Goal: Task Accomplishment & Management: Complete application form

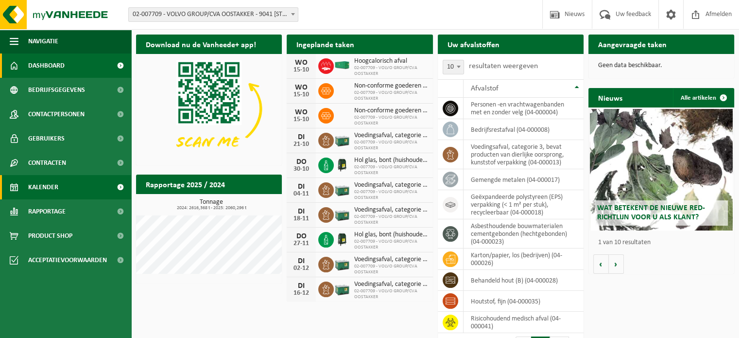
click at [72, 187] on link "Kalender" at bounding box center [65, 187] width 131 height 24
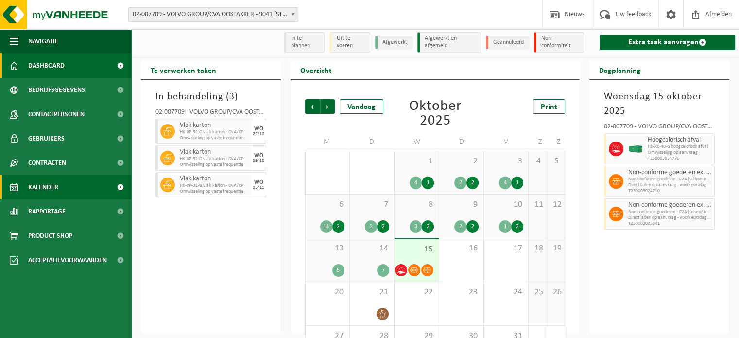
click at [69, 65] on link "Dashboard" at bounding box center [65, 65] width 131 height 24
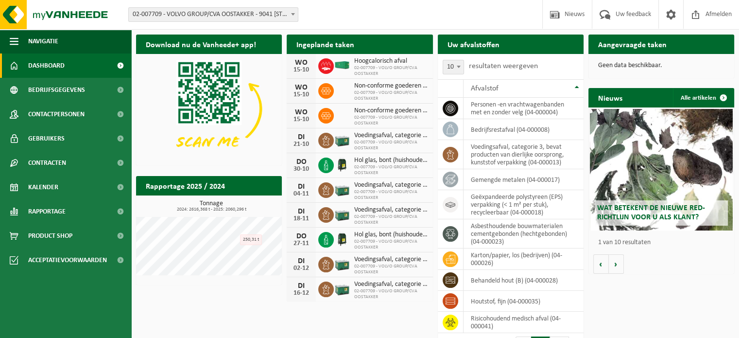
click at [231, 186] on h2 "Rapportage 2025 / 2024" at bounding box center [185, 185] width 99 height 19
click at [374, 115] on span "02-007709 - VOLVO GROUP/CVA OOSTAKKER" at bounding box center [390, 121] width 73 height 12
click at [230, 180] on h2 "Rapportage 2025 / 2024" at bounding box center [185, 185] width 99 height 19
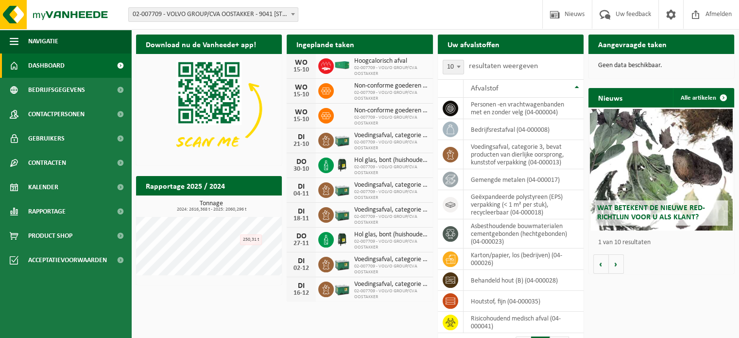
click at [230, 180] on h2 "Rapportage 2025 / 2024" at bounding box center [185, 185] width 99 height 19
click at [206, 187] on h2 "Rapportage 2025 / 2024" at bounding box center [185, 185] width 99 height 19
click at [69, 211] on link "Rapportage" at bounding box center [65, 211] width 131 height 24
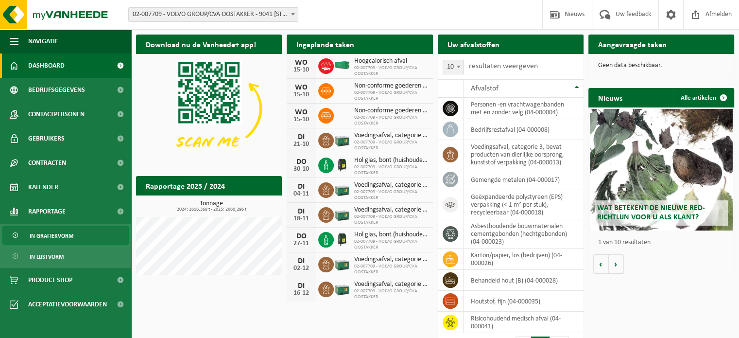
click at [76, 233] on link "In grafiekvorm" at bounding box center [65, 235] width 126 height 18
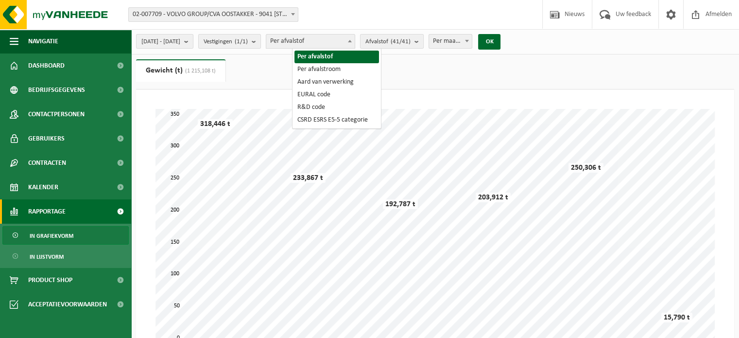
click at [355, 43] on span at bounding box center [350, 40] width 10 height 13
select select "2"
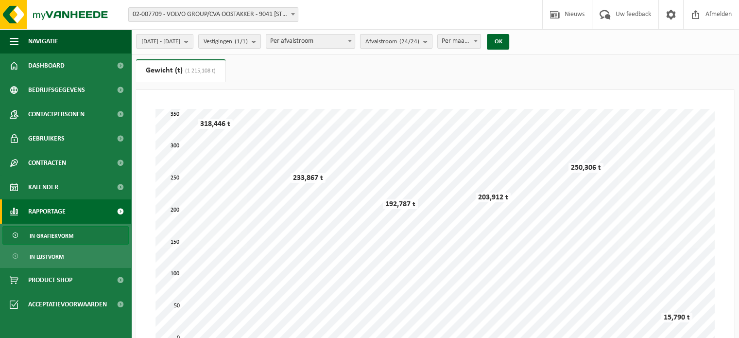
click at [419, 40] on count "(24/24)" at bounding box center [409, 41] width 20 height 6
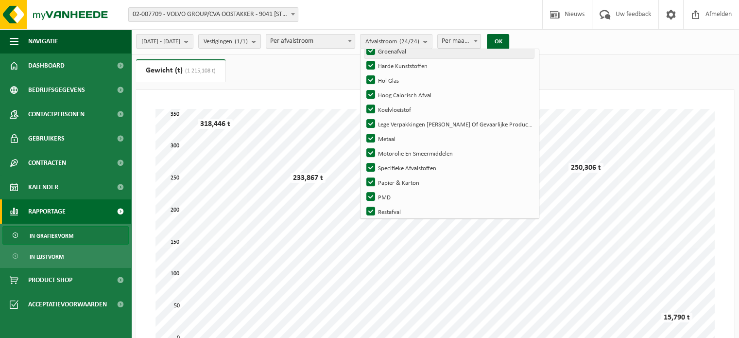
scroll to position [122, 0]
click at [615, 69] on ul "Gewicht (t) (1 215,108 t) Volume (m³)" at bounding box center [435, 74] width 598 height 30
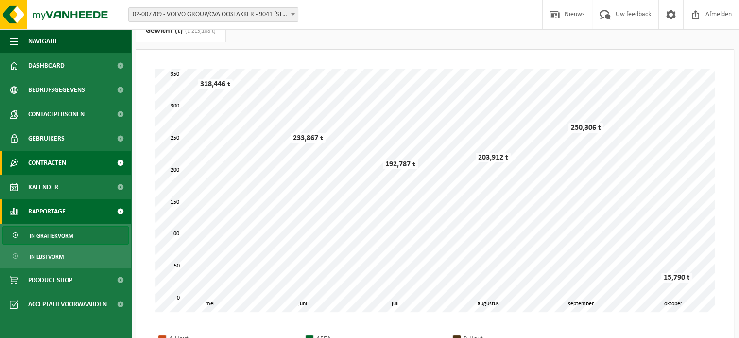
scroll to position [0, 0]
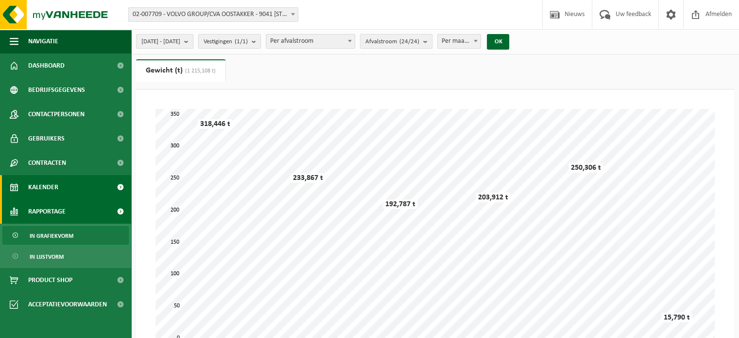
click at [94, 188] on link "Kalender" at bounding box center [65, 187] width 131 height 24
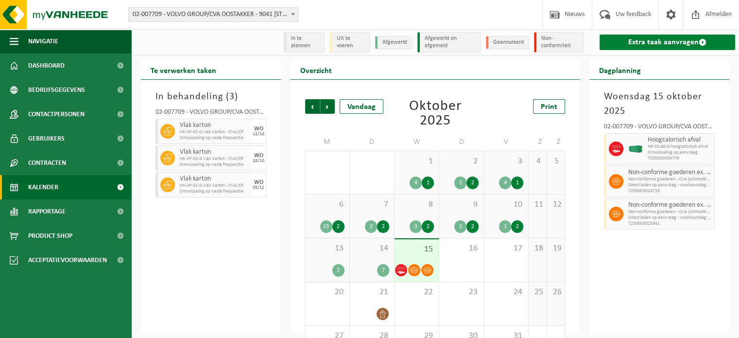
click at [670, 40] on link "Extra taak aanvragen" at bounding box center [668, 42] width 136 height 16
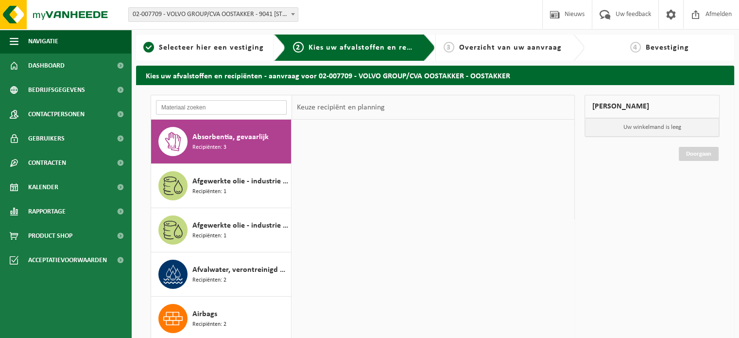
click at [183, 104] on input "text" at bounding box center [221, 107] width 131 height 15
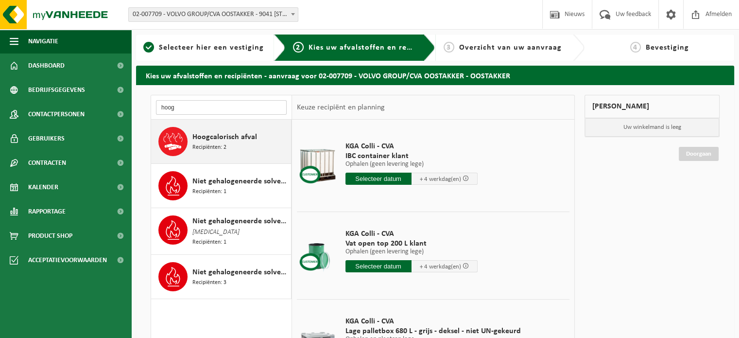
type input "hoog"
click at [229, 134] on span "Hoogcalorisch afval" at bounding box center [224, 137] width 65 height 12
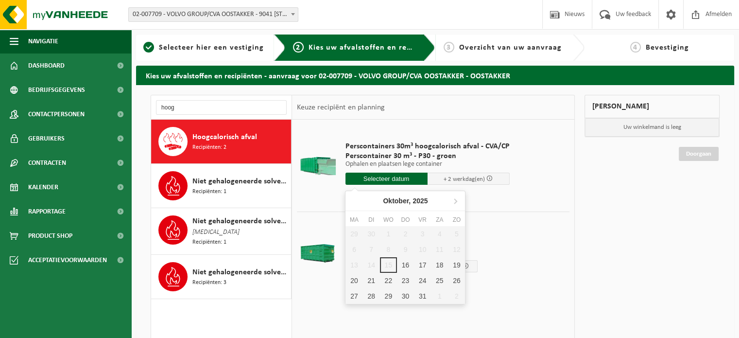
click at [404, 176] on input "text" at bounding box center [386, 178] width 82 height 12
click at [404, 263] on div "16" at bounding box center [405, 265] width 17 height 16
type input "Van 2025-10-16"
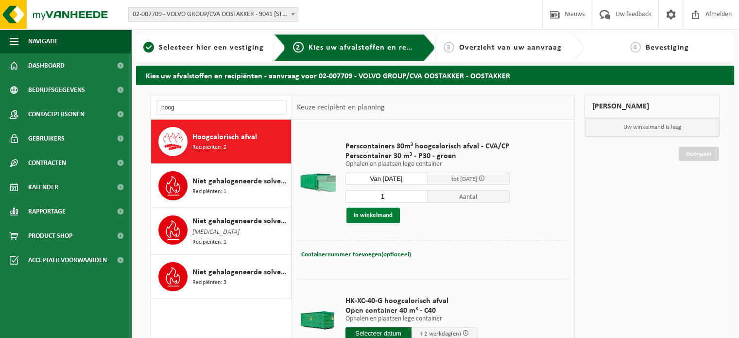
click at [393, 214] on button "In winkelmand" at bounding box center [372, 215] width 53 height 16
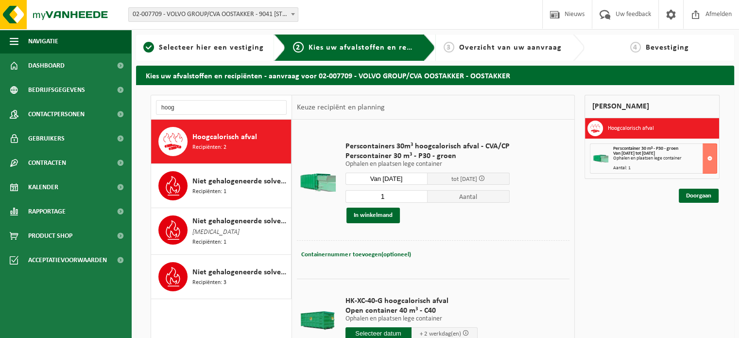
scroll to position [136, 0]
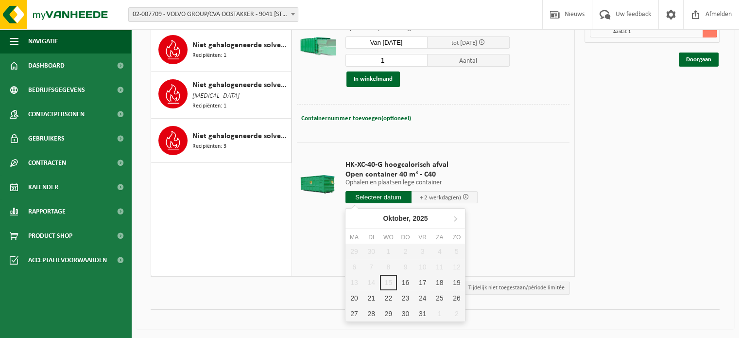
click at [386, 198] on input "text" at bounding box center [378, 197] width 66 height 12
click at [407, 275] on div "16" at bounding box center [405, 283] width 17 height 16
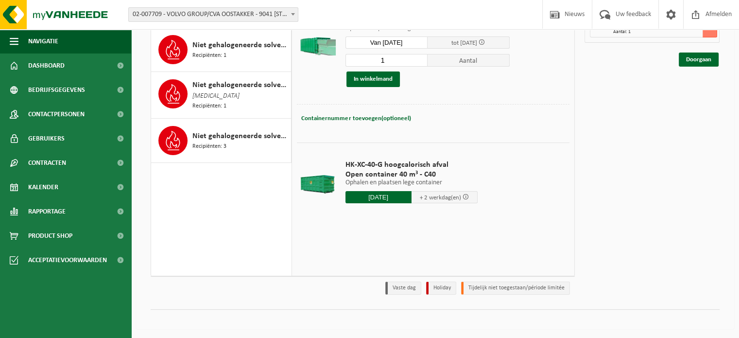
type input "Van 2025-10-16"
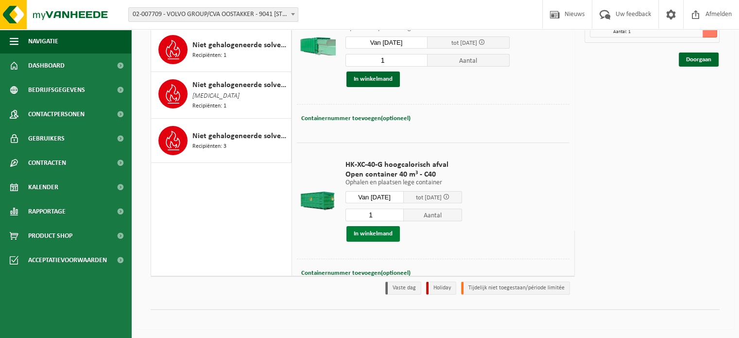
click at [384, 233] on button "In winkelmand" at bounding box center [372, 234] width 53 height 16
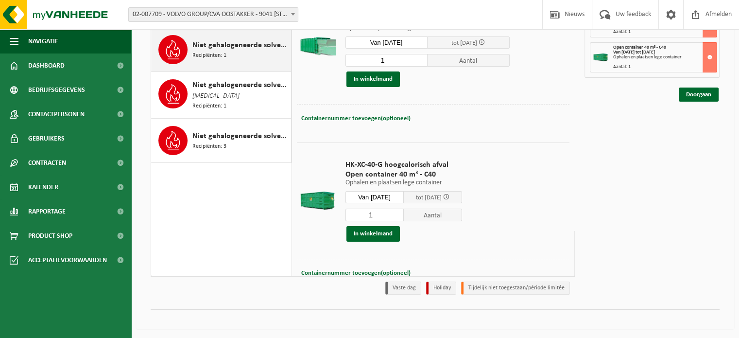
scroll to position [0, 0]
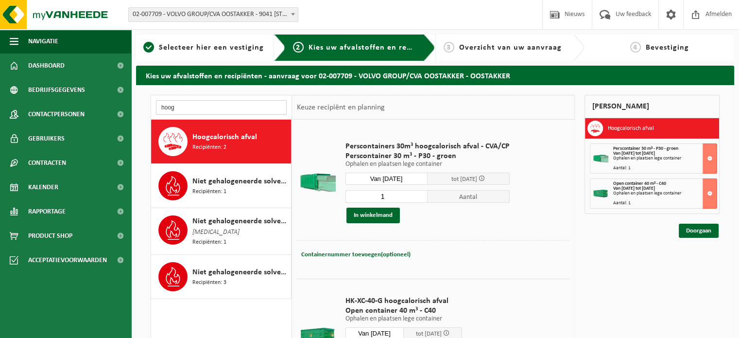
click at [185, 109] on input "hoog" at bounding box center [221, 107] width 131 height 15
type input "h"
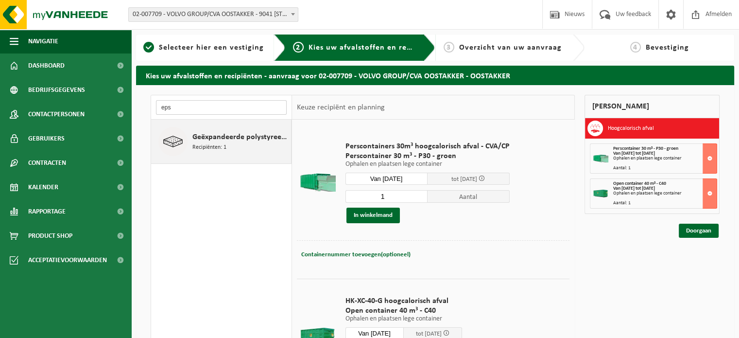
type input "eps"
click at [231, 138] on span "Geëxpandeerde polystyreen (EPS) verpakking (< 1 m² per stuk), recycleerbaar" at bounding box center [240, 137] width 96 height 12
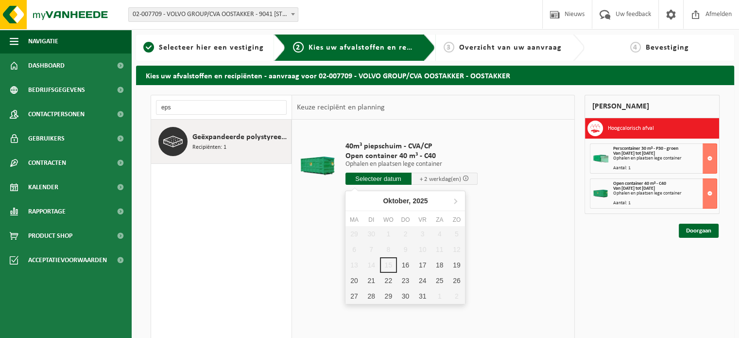
click at [393, 180] on input "text" at bounding box center [378, 178] width 66 height 12
click at [404, 266] on div "16" at bounding box center [405, 265] width 17 height 16
type input "Van 2025-10-16"
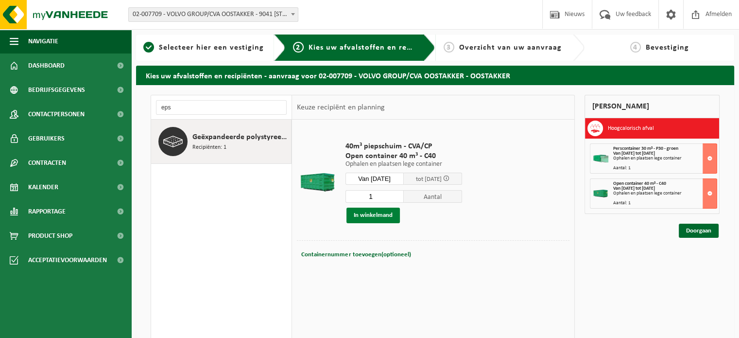
click at [384, 219] on button "In winkelmand" at bounding box center [372, 215] width 53 height 16
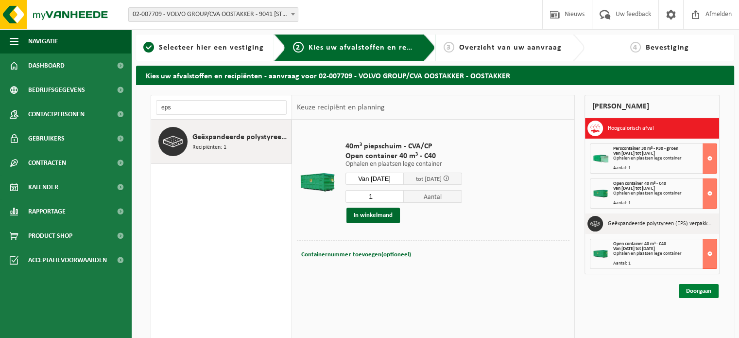
click at [699, 291] on link "Doorgaan" at bounding box center [699, 291] width 40 height 14
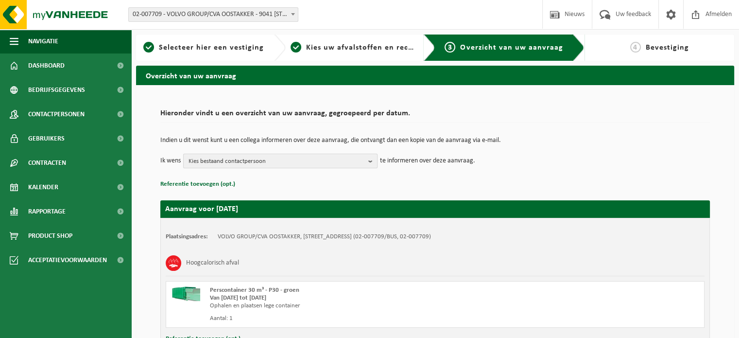
click at [373, 157] on b "button" at bounding box center [372, 161] width 9 height 14
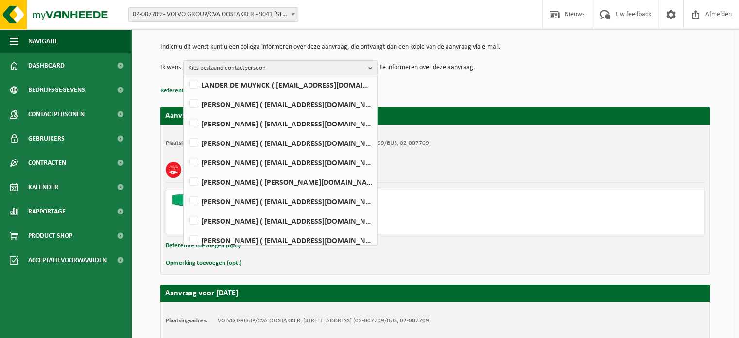
scroll to position [175, 0]
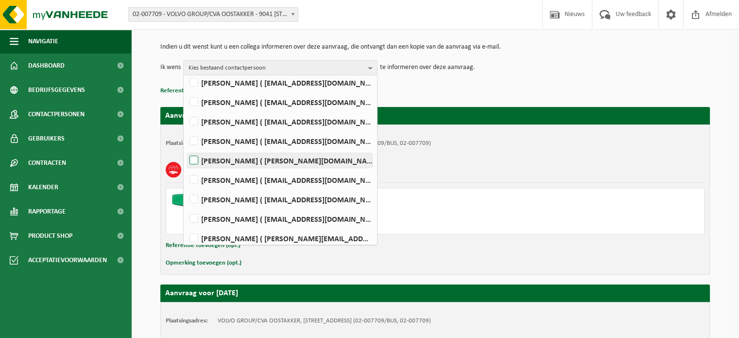
click at [190, 159] on label "ANTHONY DUPONT ( anthony.dupont@volvo.com )" at bounding box center [280, 160] width 185 height 15
click at [186, 148] on input "ANTHONY DUPONT ( anthony.dupont@volvo.com )" at bounding box center [186, 148] width 0 height 0
checkbox input "true"
click at [369, 240] on ul "Alles selecteren Alles deselecteren NICO ANTHUENIS ( nico.anthuenis@volvo.com )…" at bounding box center [280, 279] width 193 height 758
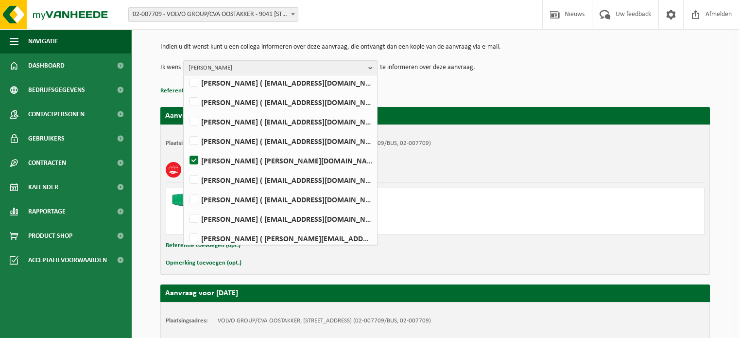
click at [369, 240] on ul "Alles selecteren Alles deselecteren NICO ANTHUENIS ( nico.anthuenis@volvo.com )…" at bounding box center [280, 279] width 193 height 758
click at [195, 176] on label "FARID NACIRI ( farid.naciri@volvo.com )" at bounding box center [280, 179] width 185 height 15
click at [186, 168] on input "FARID NACIRI ( farid.naciri@volvo.com )" at bounding box center [186, 167] width 0 height 0
checkbox input "true"
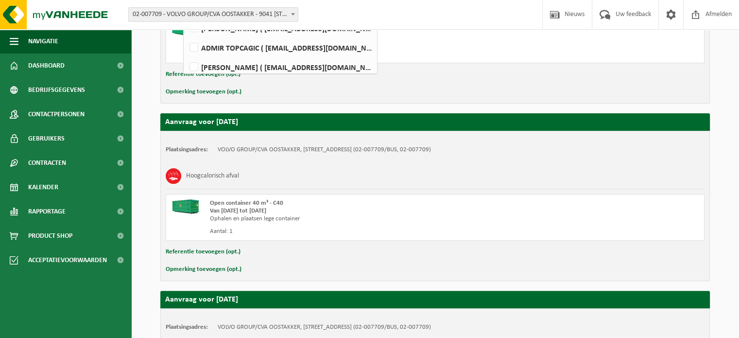
scroll to position [432, 0]
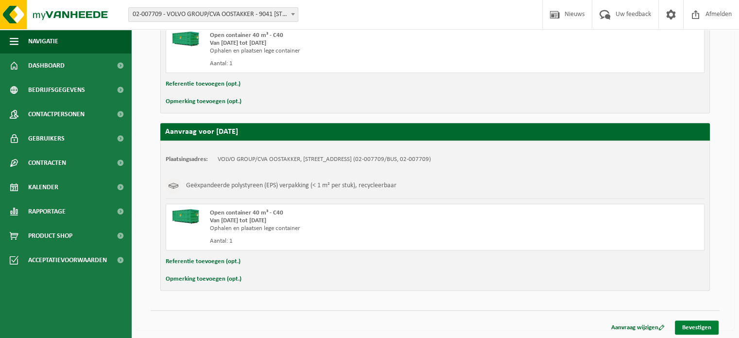
click at [710, 325] on link "Bevestigen" at bounding box center [697, 327] width 44 height 14
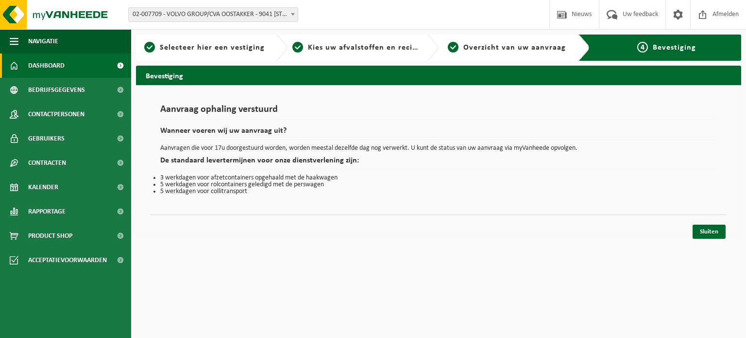
click at [66, 61] on link "Dashboard" at bounding box center [65, 65] width 131 height 24
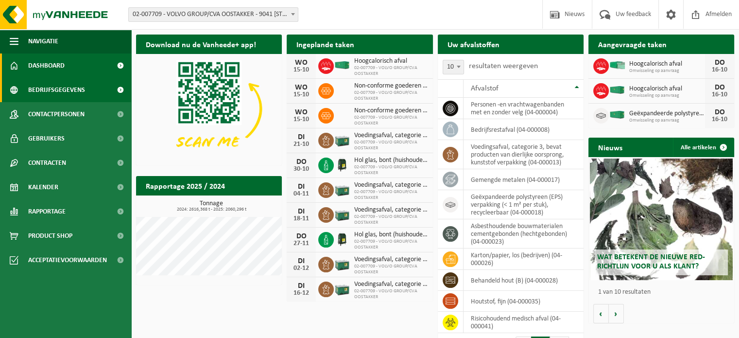
click at [54, 85] on span "Bedrijfsgegevens" at bounding box center [56, 90] width 57 height 24
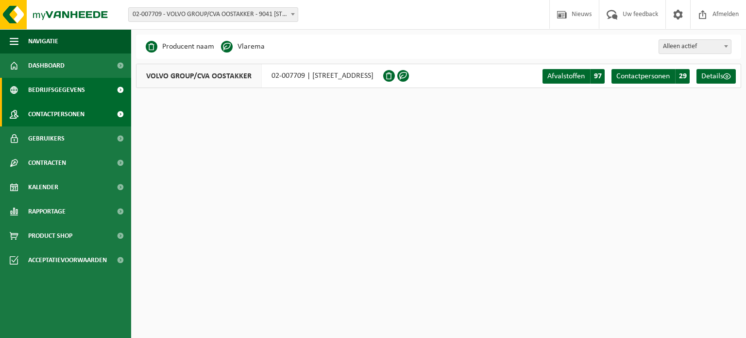
click at [72, 116] on span "Contactpersonen" at bounding box center [56, 114] width 56 height 24
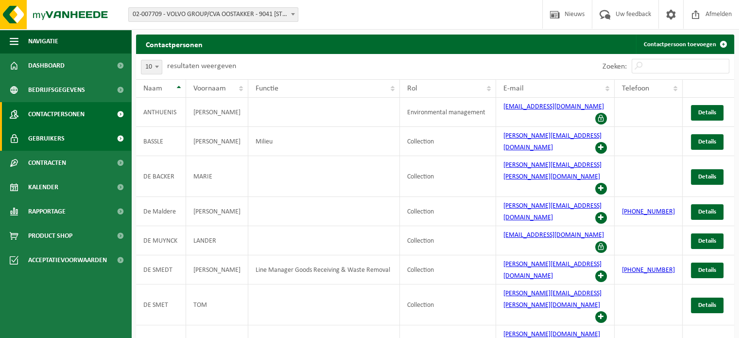
click at [60, 141] on span "Gebruikers" at bounding box center [46, 138] width 36 height 24
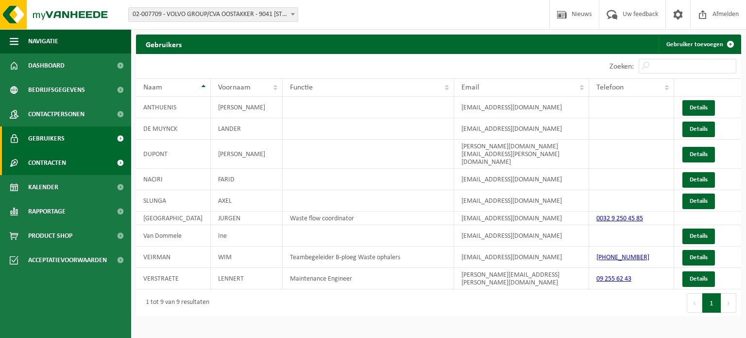
click at [59, 165] on span "Contracten" at bounding box center [47, 163] width 38 height 24
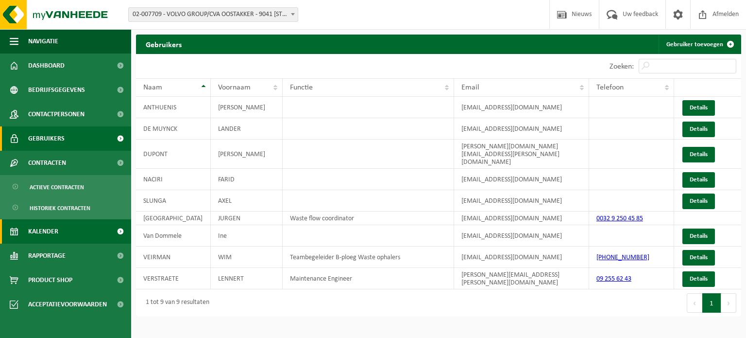
click at [49, 232] on span "Kalender" at bounding box center [43, 231] width 30 height 24
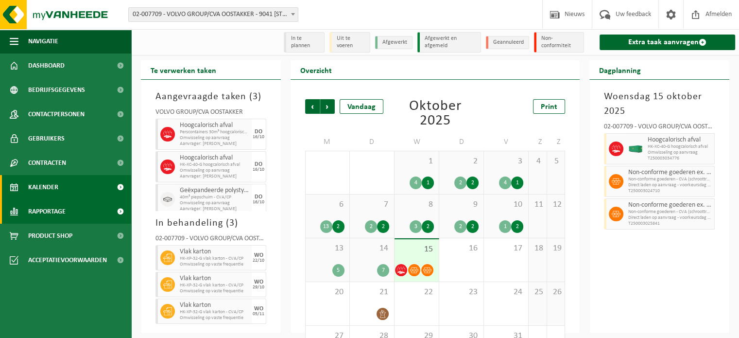
click at [43, 211] on span "Rapportage" at bounding box center [46, 211] width 37 height 24
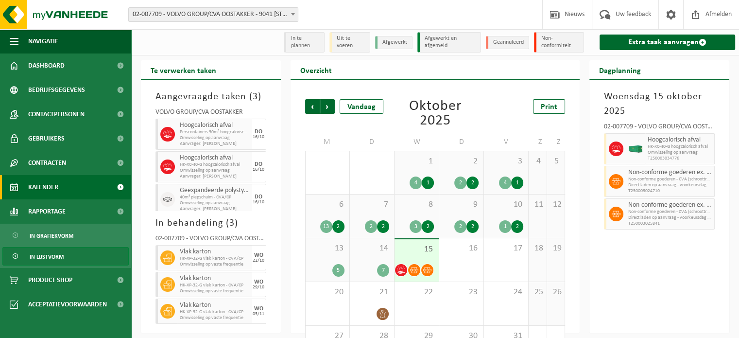
scroll to position [41, 0]
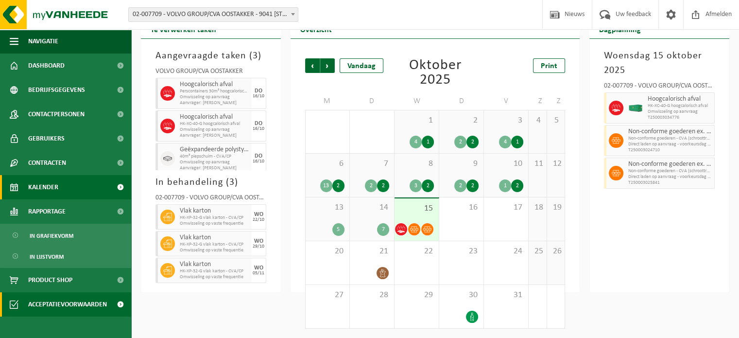
click at [72, 305] on span "Acceptatievoorwaarden" at bounding box center [67, 304] width 79 height 24
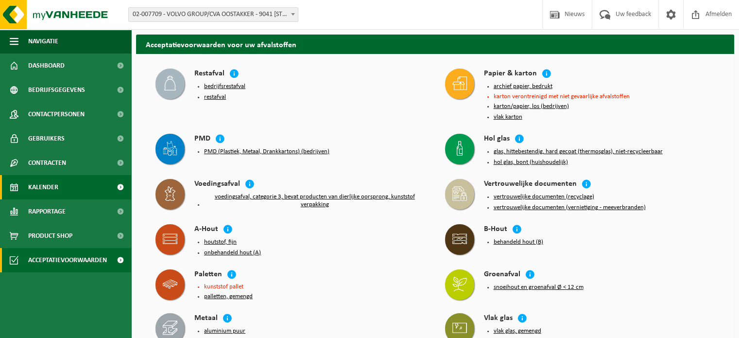
click at [63, 186] on link "Kalender" at bounding box center [65, 187] width 131 height 24
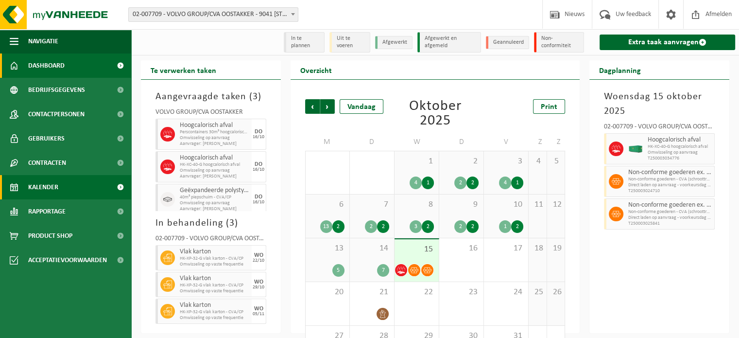
click at [58, 71] on span "Dashboard" at bounding box center [46, 65] width 36 height 24
